Goal: Task Accomplishment & Management: Use online tool/utility

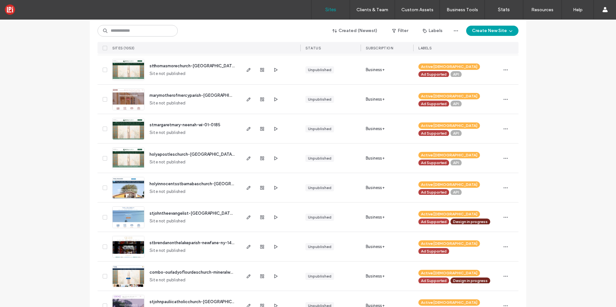
scroll to position [132, 0]
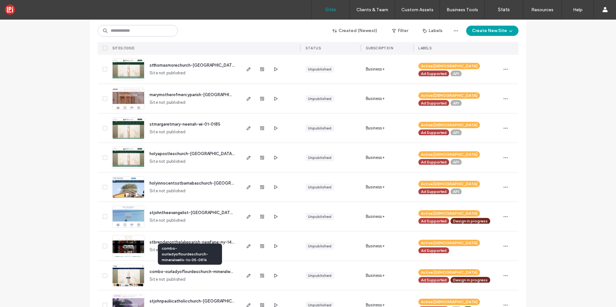
click at [199, 272] on span "combo-ourladyoflourdeschurch-mineralwells-tx-05-0816" at bounding box center [206, 271] width 112 height 5
